Goal: Information Seeking & Learning: Learn about a topic

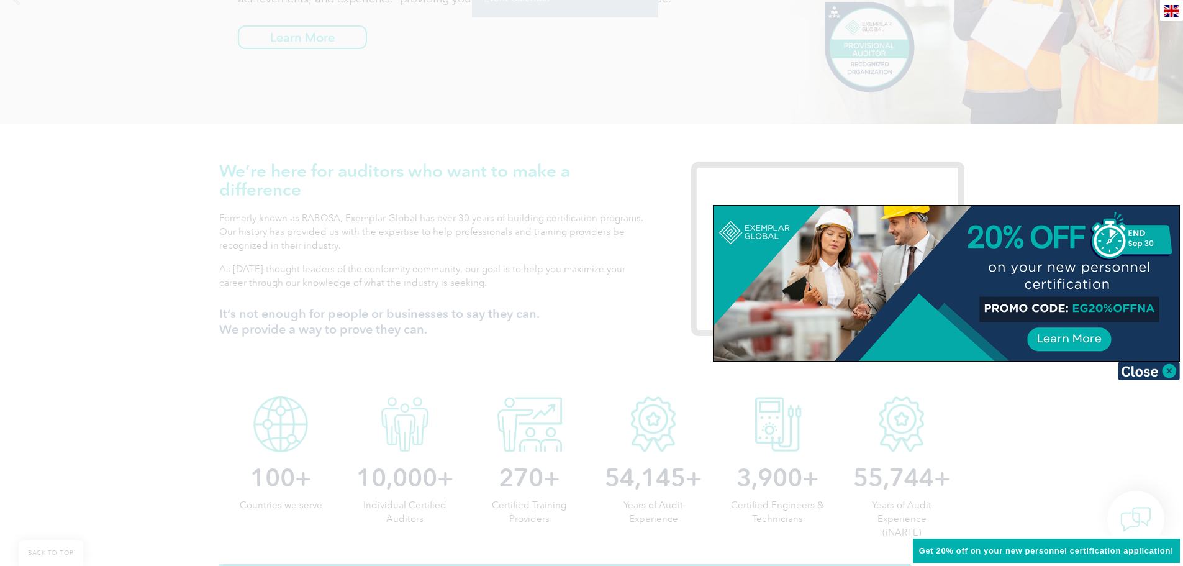
scroll to position [311, 0]
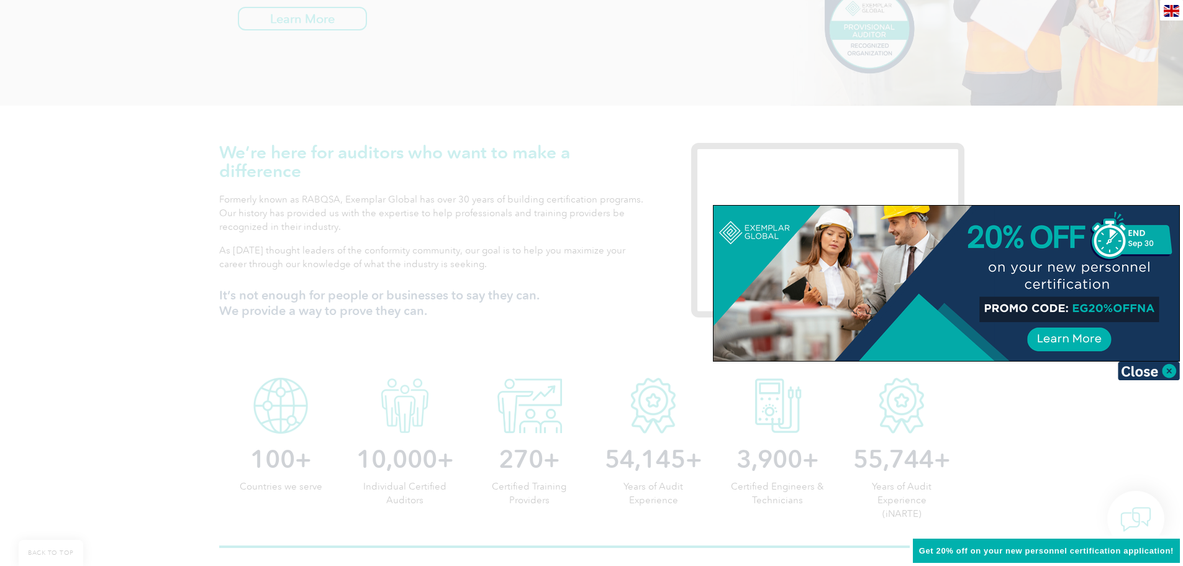
click at [126, 214] on div at bounding box center [591, 283] width 1183 height 566
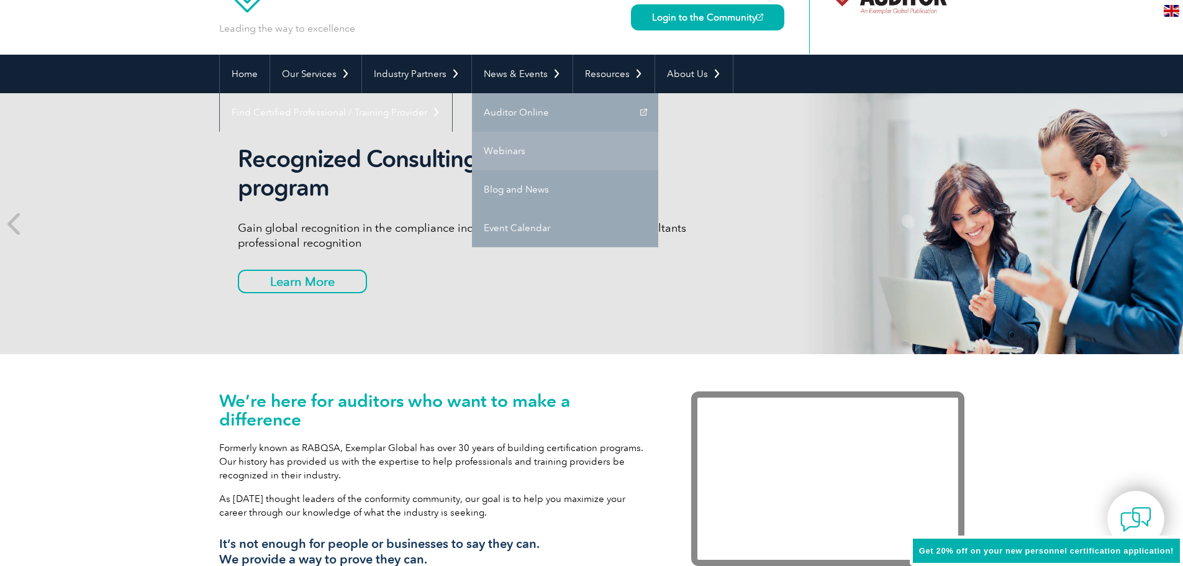
scroll to position [0, 0]
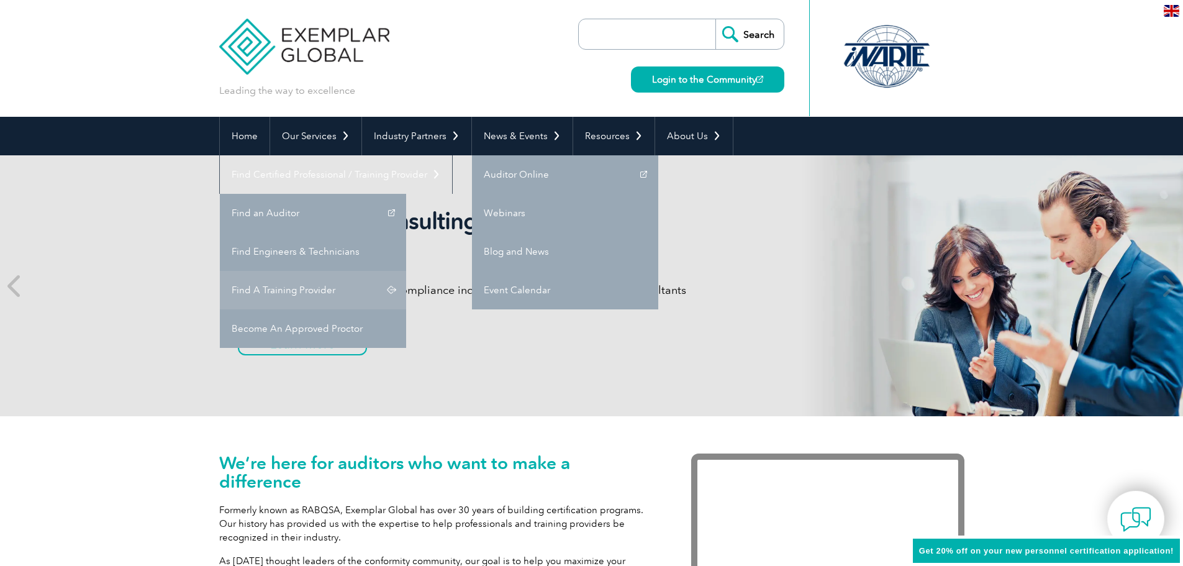
click at [406, 271] on link "Find A Training Provider" at bounding box center [313, 290] width 186 height 39
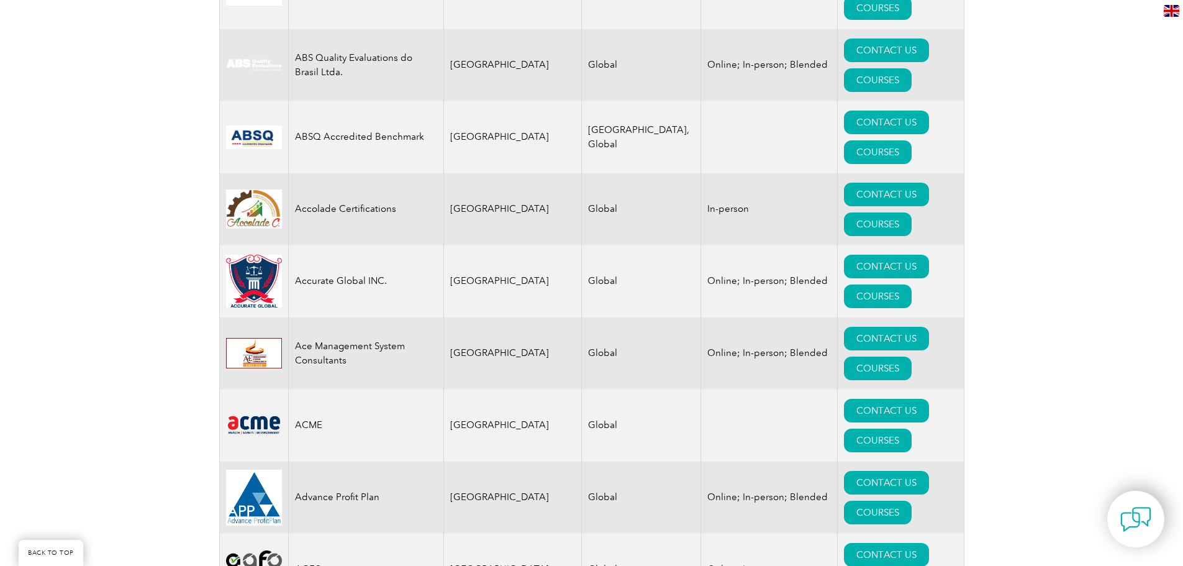
scroll to position [62, 0]
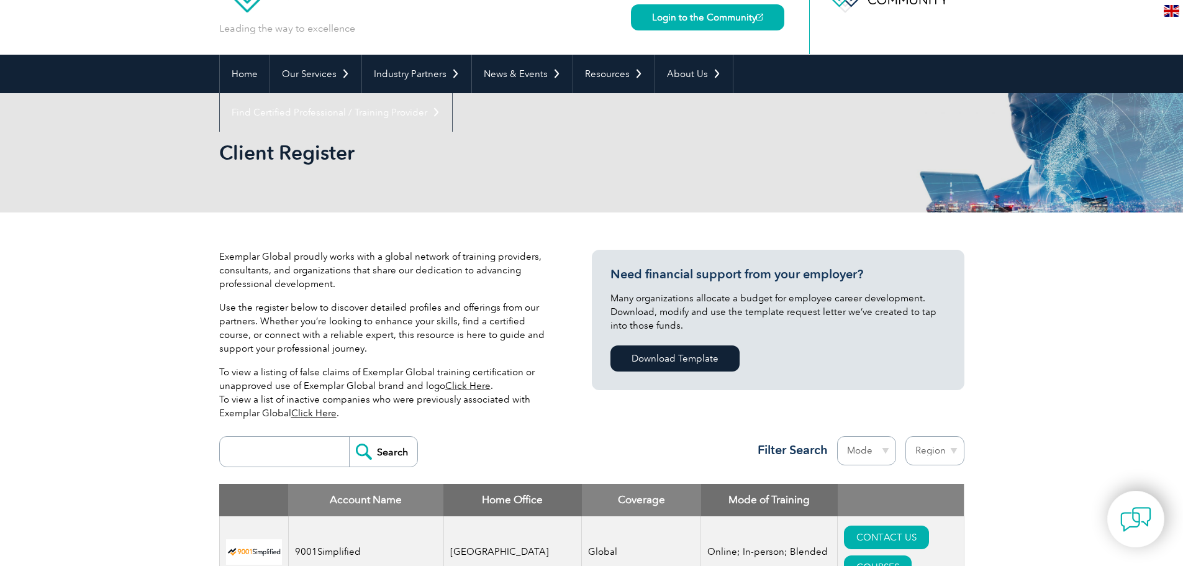
click at [298, 448] on input "search" at bounding box center [287, 452] width 123 height 30
type input "16949"
click at [349, 437] on input "Search" at bounding box center [383, 452] width 68 height 30
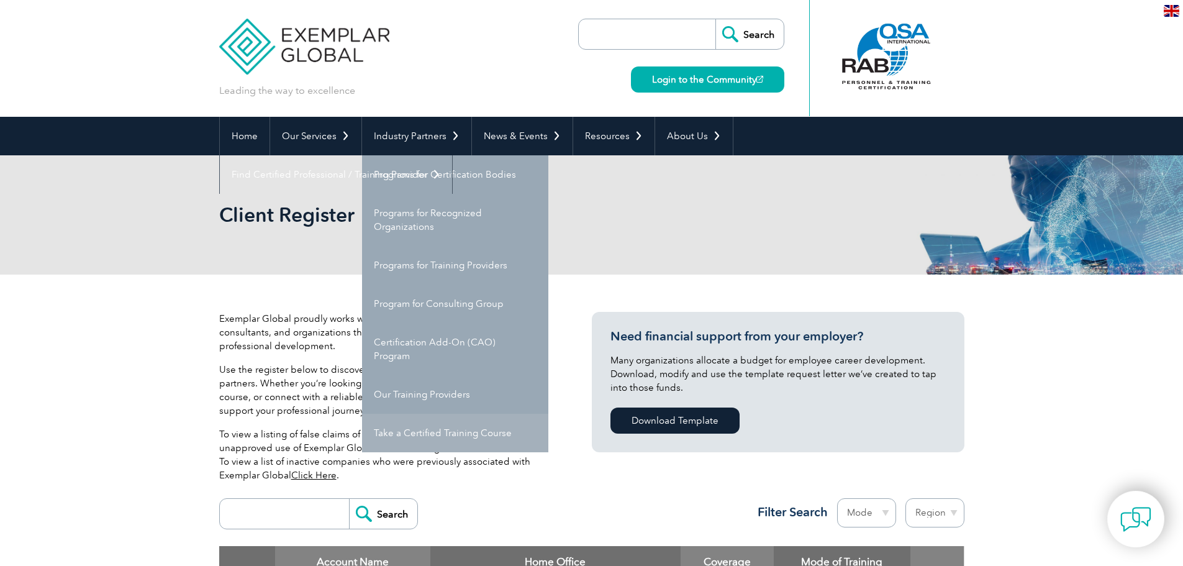
click at [442, 430] on link "Take a Certified Training Course" at bounding box center [455, 433] width 186 height 39
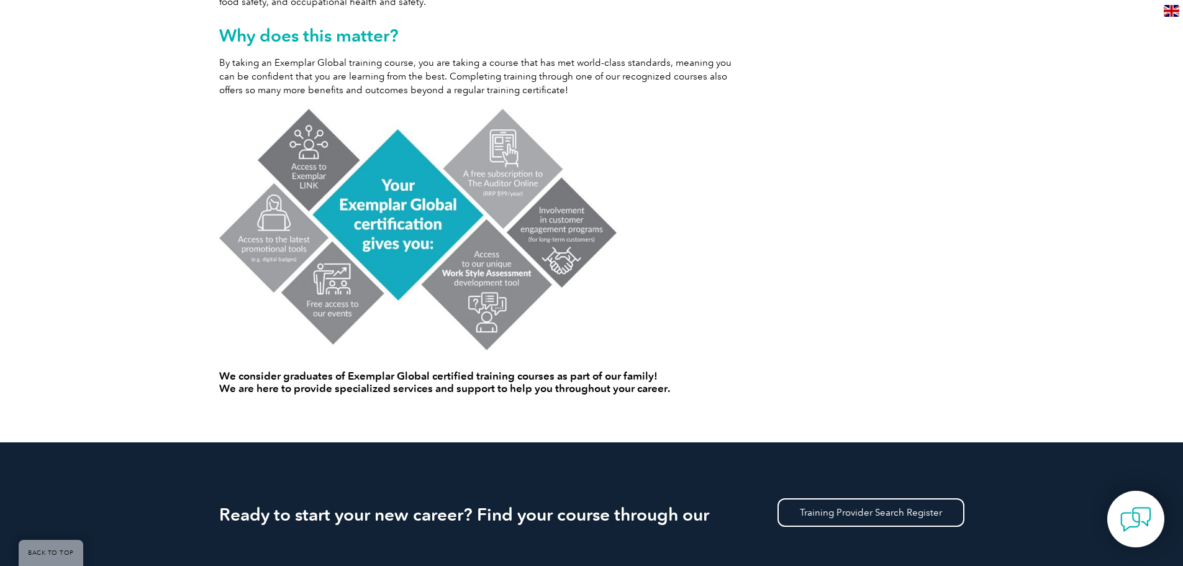
scroll to position [932, 0]
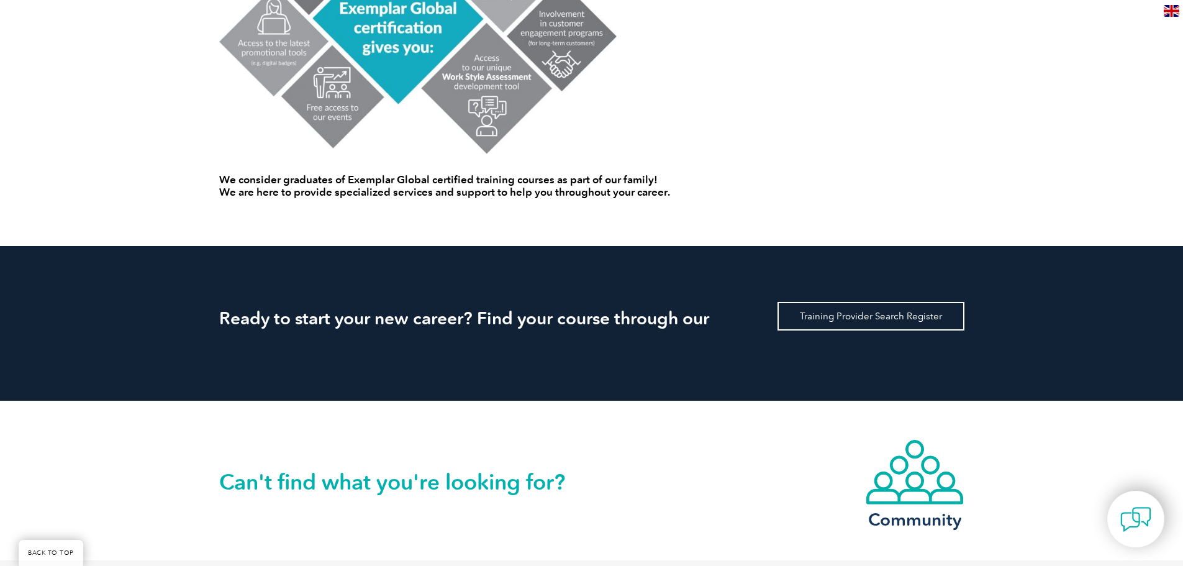
click at [910, 322] on link "Training Provider Search Register" at bounding box center [871, 316] width 187 height 29
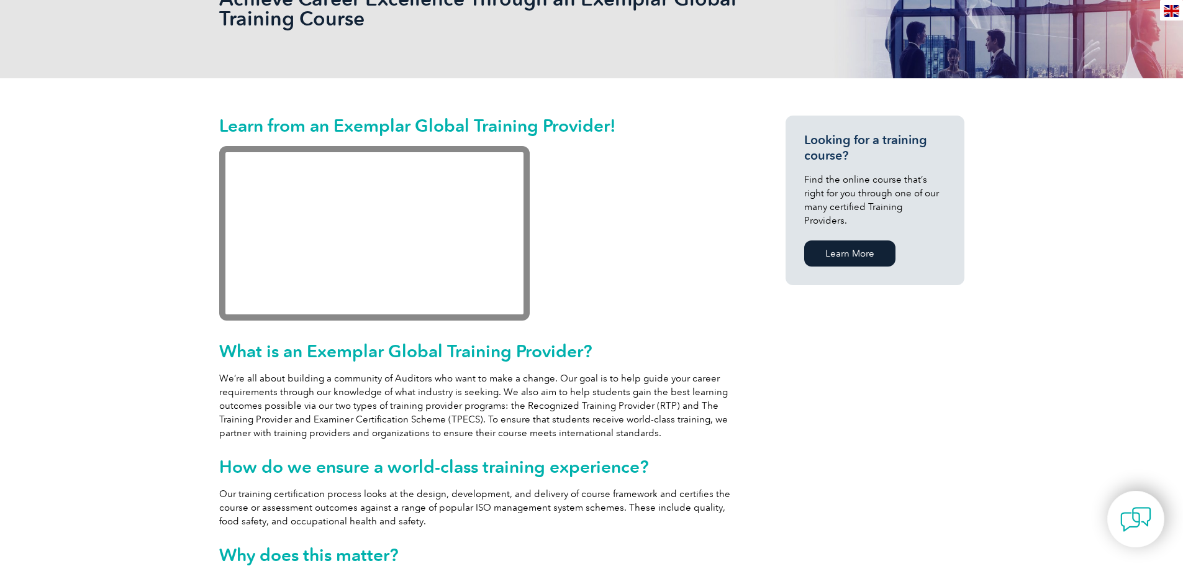
scroll to position [84, 0]
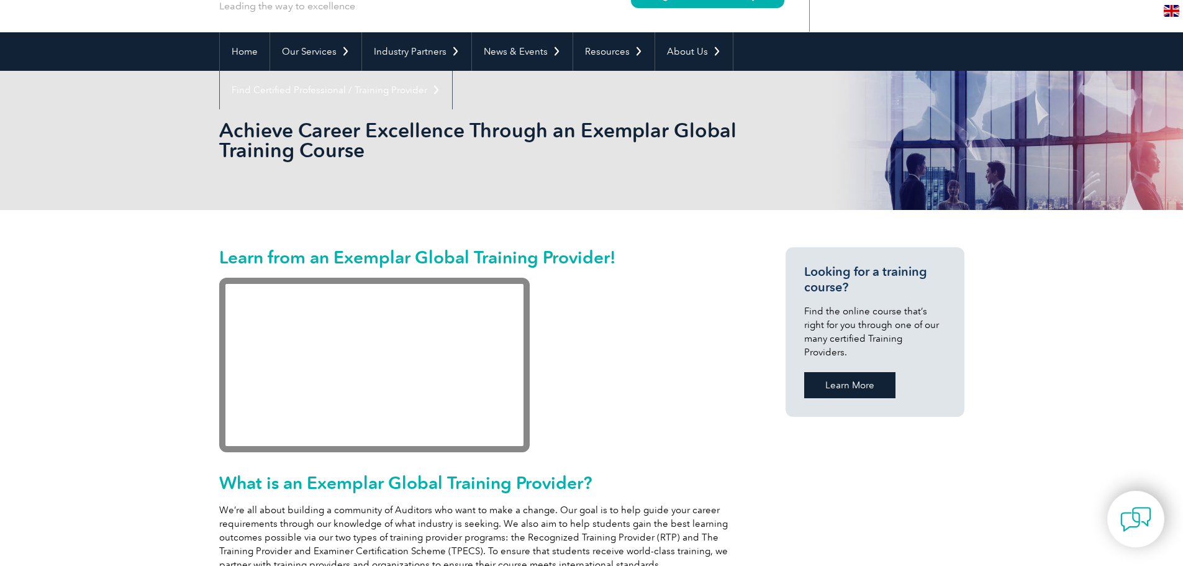
click at [858, 372] on link "Learn More" at bounding box center [849, 385] width 91 height 26
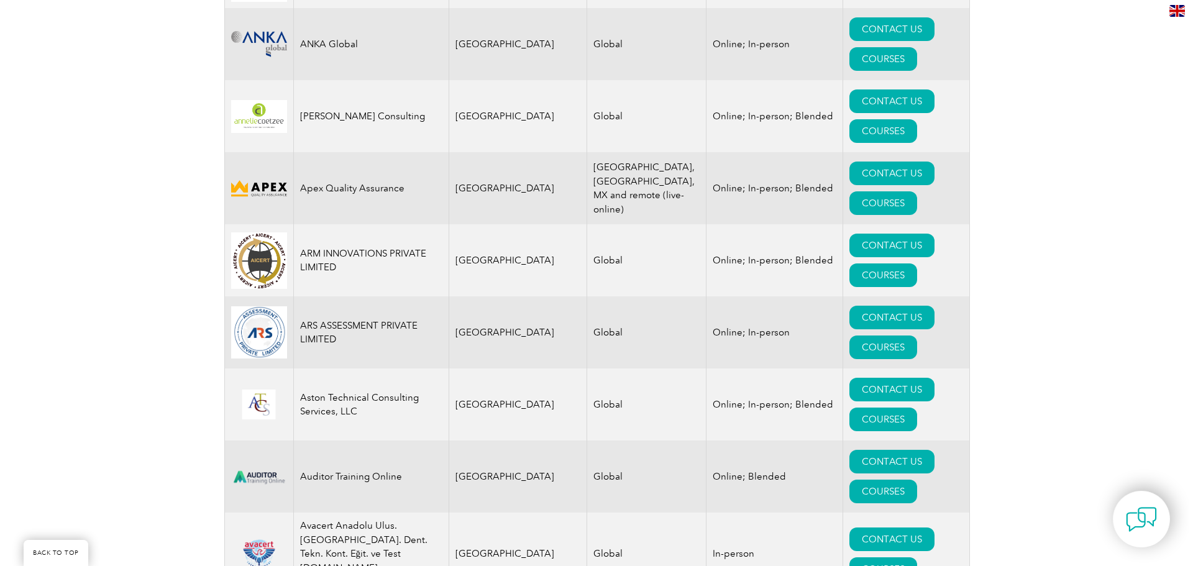
scroll to position [1553, 0]
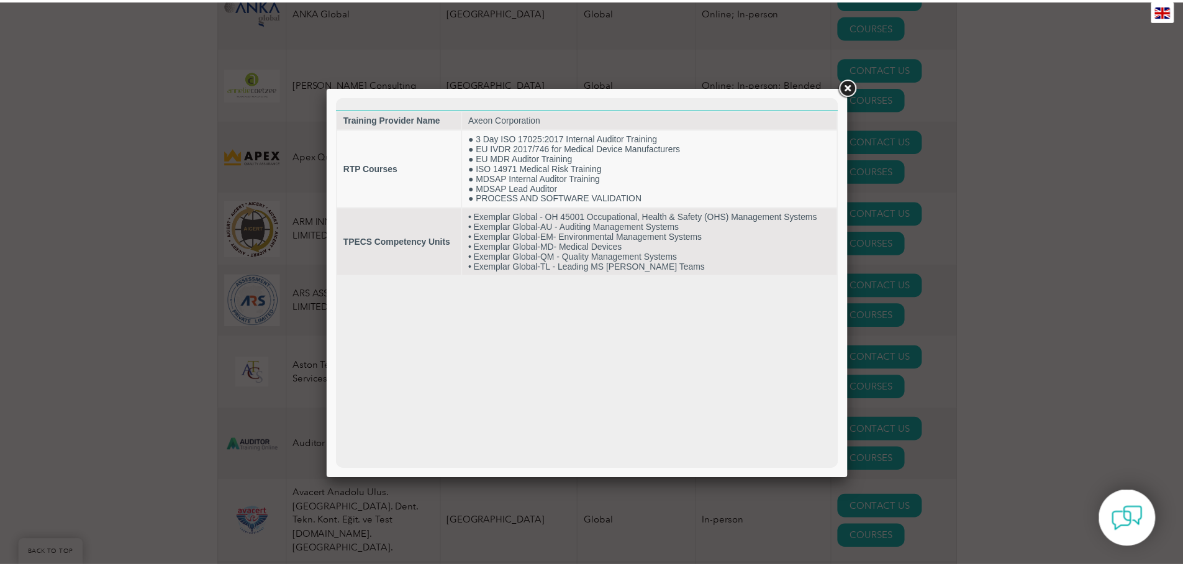
scroll to position [0, 0]
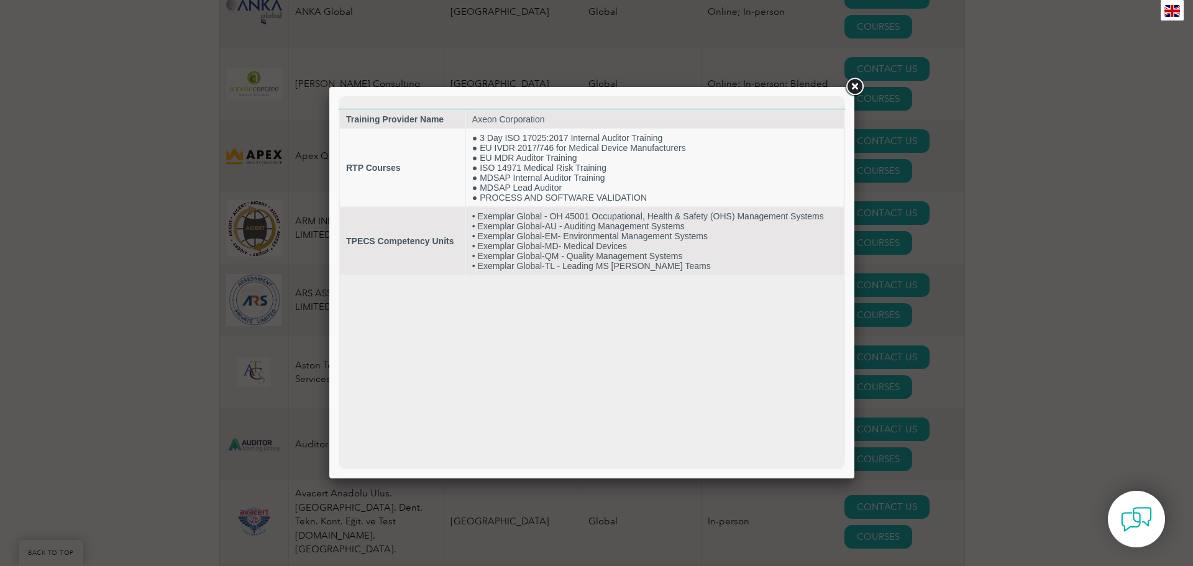
click at [852, 84] on link at bounding box center [854, 87] width 22 height 22
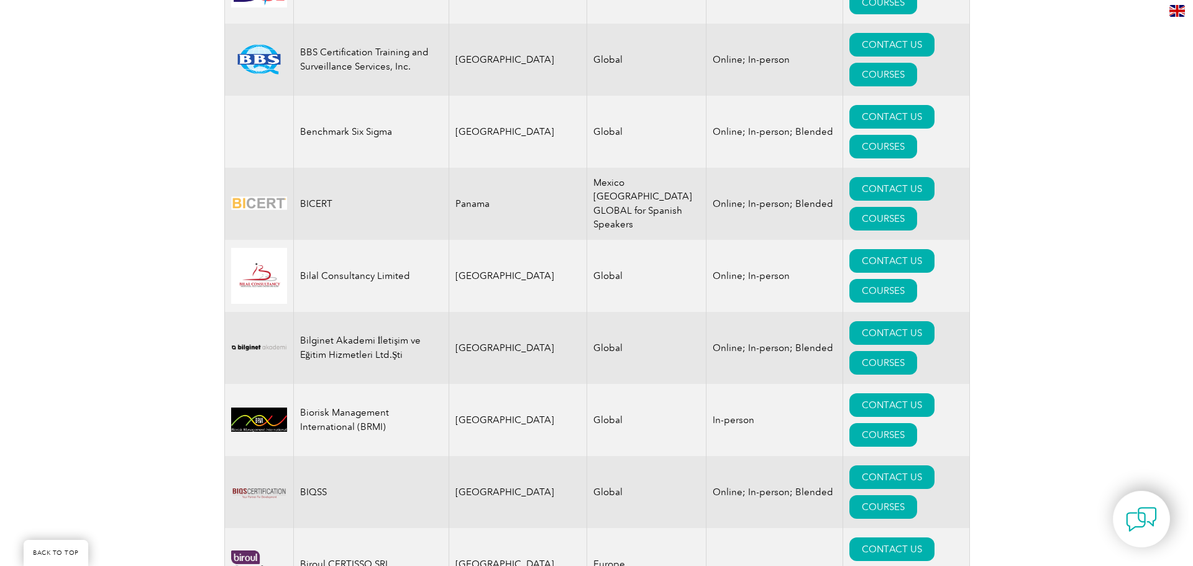
scroll to position [2298, 0]
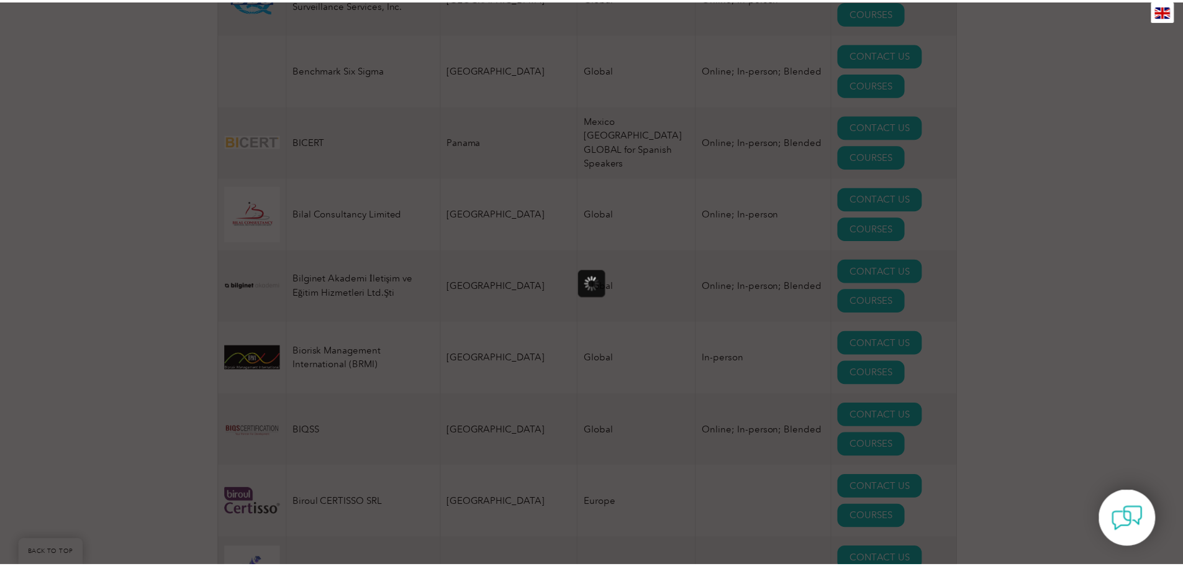
scroll to position [0, 0]
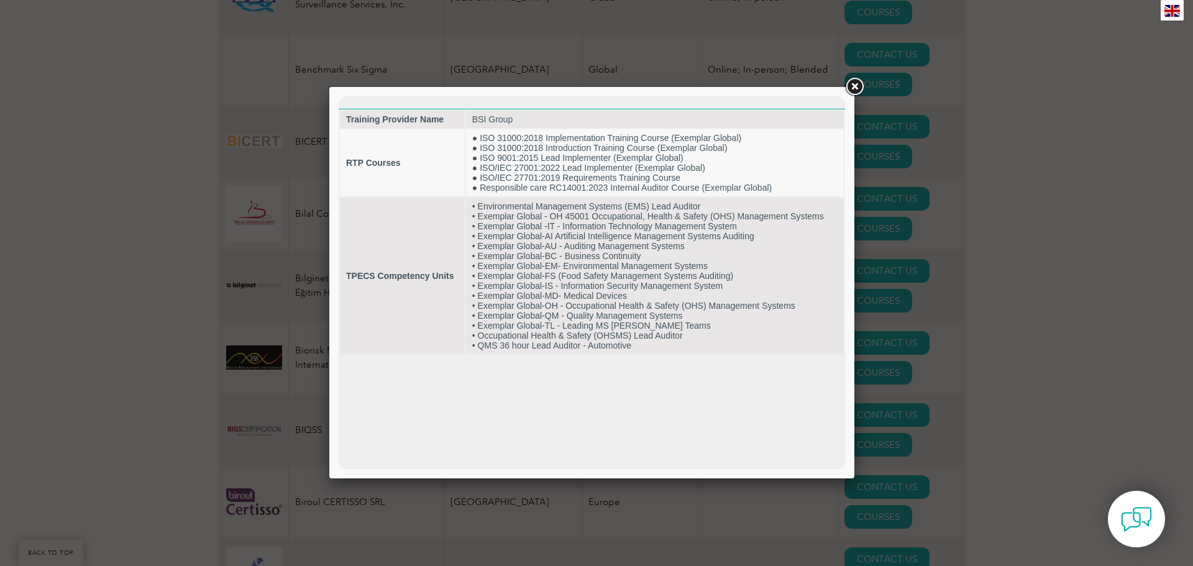
click at [851, 84] on link at bounding box center [854, 87] width 22 height 22
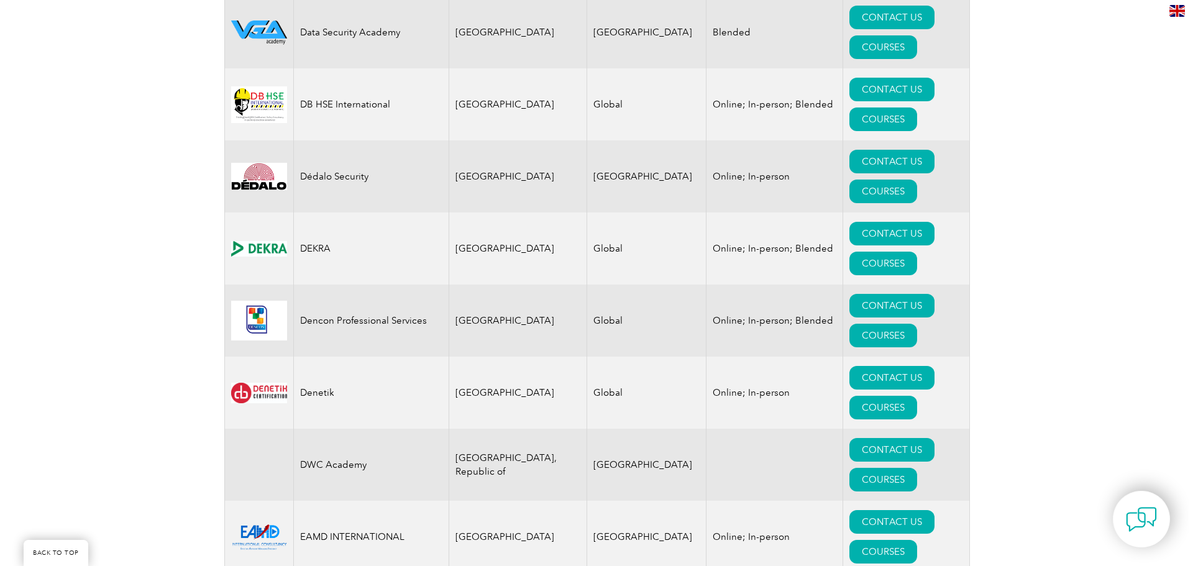
scroll to position [5280, 0]
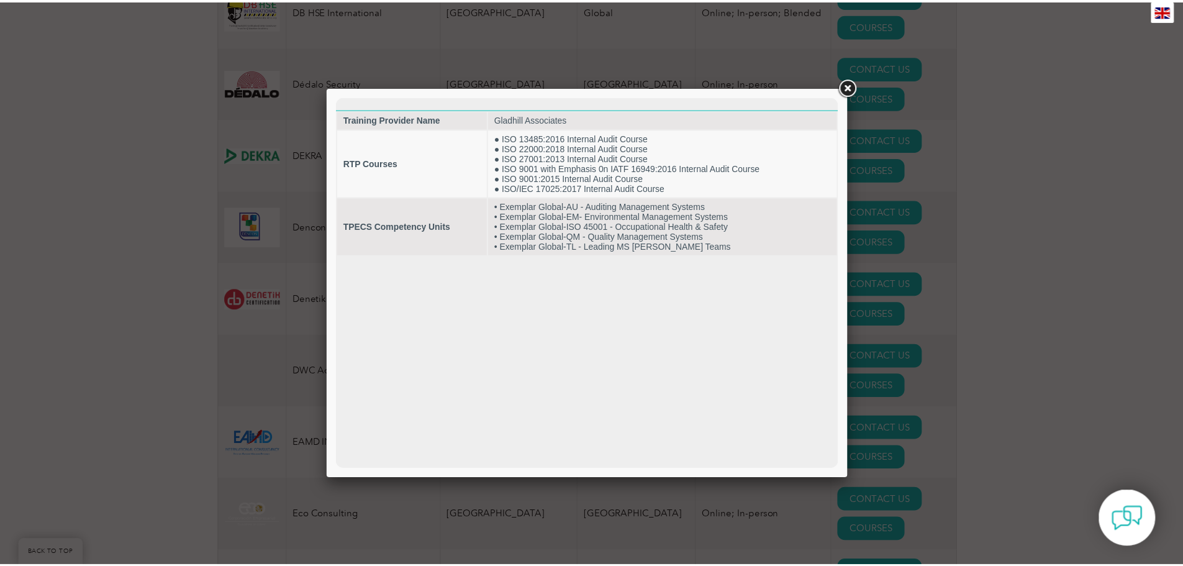
scroll to position [0, 0]
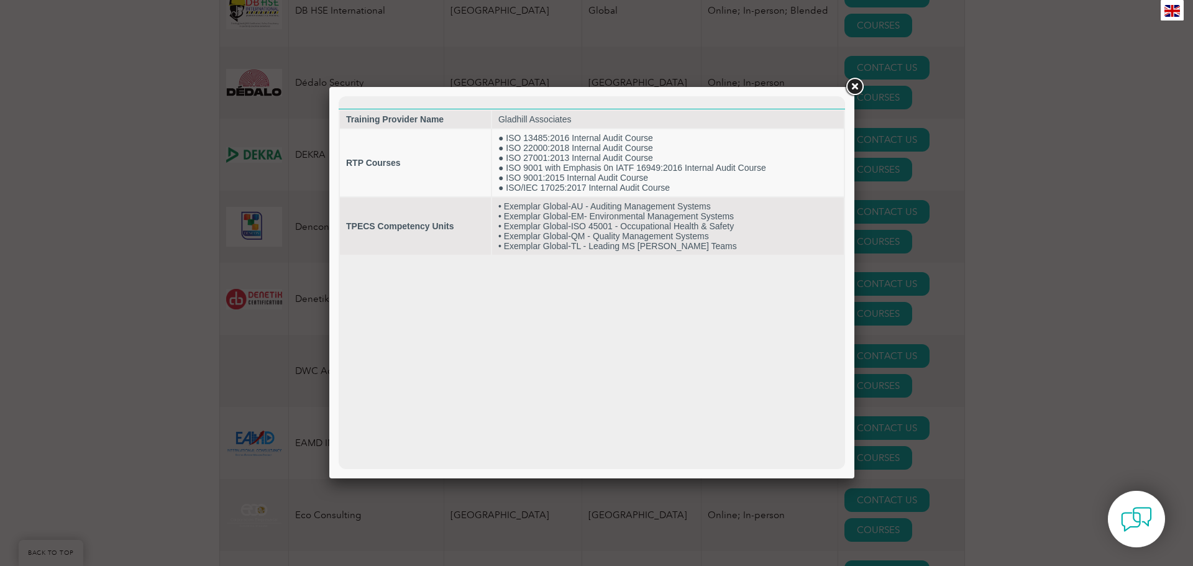
click at [109, 178] on div at bounding box center [596, 283] width 1193 height 566
